Goal: Transaction & Acquisition: Book appointment/travel/reservation

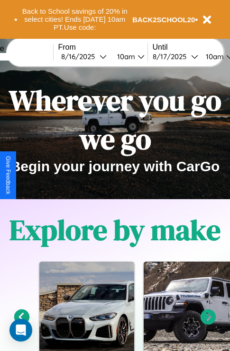
scroll to position [146, 0]
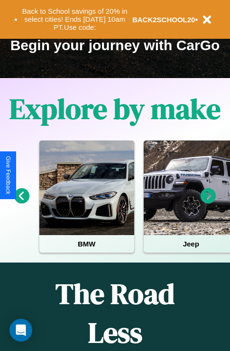
click at [208, 203] on icon at bounding box center [208, 196] width 16 height 16
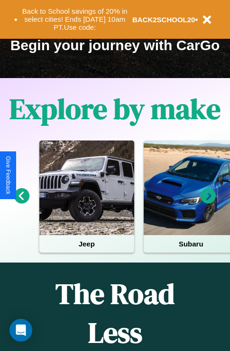
click at [21, 203] on icon at bounding box center [22, 196] width 16 height 16
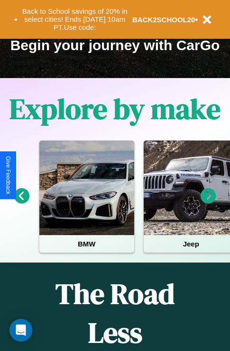
click at [208, 203] on icon at bounding box center [208, 196] width 16 height 16
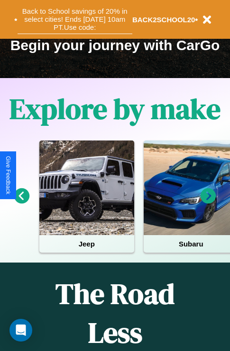
click at [74, 19] on button "Back to School savings of 20% in select cities! Ends [DATE] 10am PT. Use code:" at bounding box center [75, 19] width 115 height 29
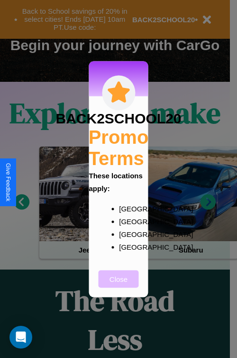
click at [118, 285] on button "Close" at bounding box center [118, 279] width 40 height 18
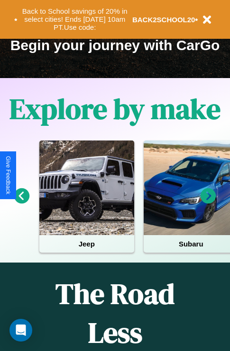
click at [208, 203] on icon at bounding box center [208, 196] width 16 height 16
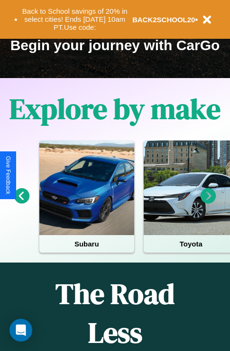
click at [208, 203] on icon at bounding box center [208, 196] width 16 height 16
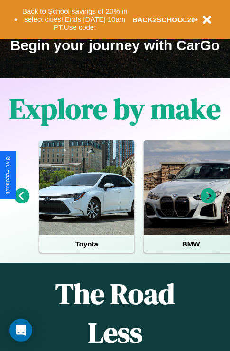
click at [208, 203] on icon at bounding box center [208, 196] width 16 height 16
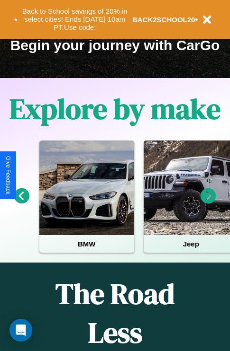
click at [21, 203] on icon at bounding box center [22, 196] width 16 height 16
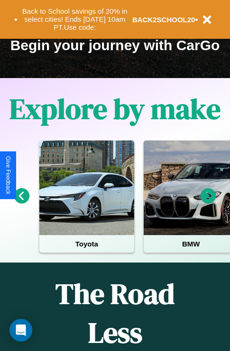
click at [208, 203] on icon at bounding box center [208, 196] width 16 height 16
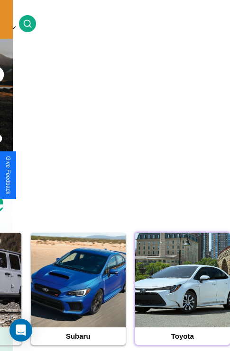
click at [182, 295] on div at bounding box center [182, 280] width 95 height 95
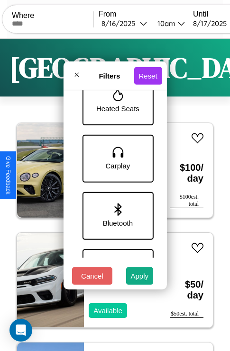
scroll to position [650, 0]
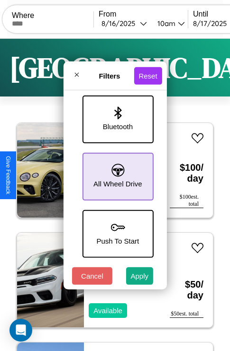
click at [116, 172] on icon at bounding box center [117, 170] width 13 height 13
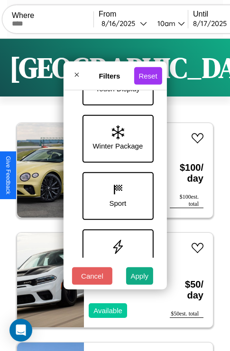
scroll to position [308, 0]
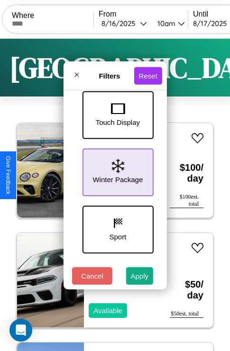
click at [116, 170] on icon at bounding box center [117, 166] width 12 height 14
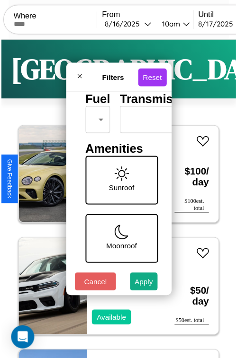
scroll to position [28, 0]
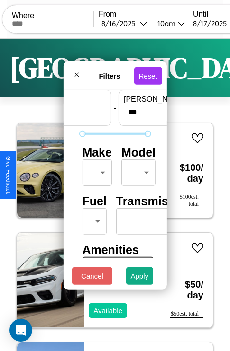
click at [95, 170] on body "CarGo Where From [DATE] 10am Until [DATE] 10am Become a Host Login Sign Up Lond…" at bounding box center [115, 195] width 230 height 391
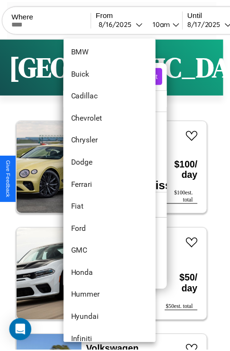
scroll to position [177, 0]
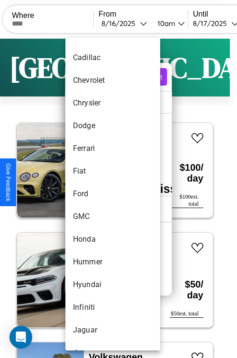
click at [95, 194] on li "Ford" at bounding box center [112, 194] width 95 height 23
type input "****"
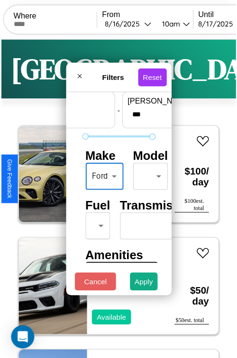
scroll to position [28, 0]
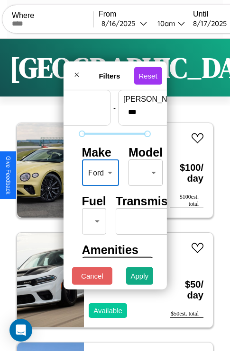
click at [143, 170] on body "CarGo Where From [DATE] 10am Until [DATE] 10am Become a Host Login Sign Up Lond…" at bounding box center [115, 195] width 230 height 391
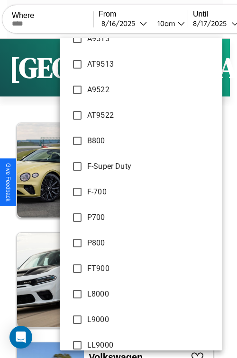
scroll to position [1852, 0]
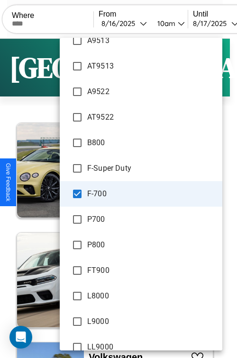
click at [143, 282] on li "FT900" at bounding box center [141, 271] width 162 height 26
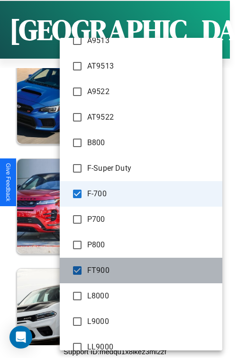
scroll to position [2672, 0]
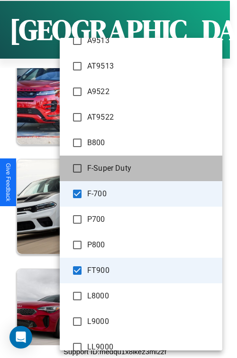
click at [100, 174] on Duty "F-Super Duty" at bounding box center [141, 169] width 162 height 26
type input "**********"
